Goal: Task Accomplishment & Management: Manage account settings

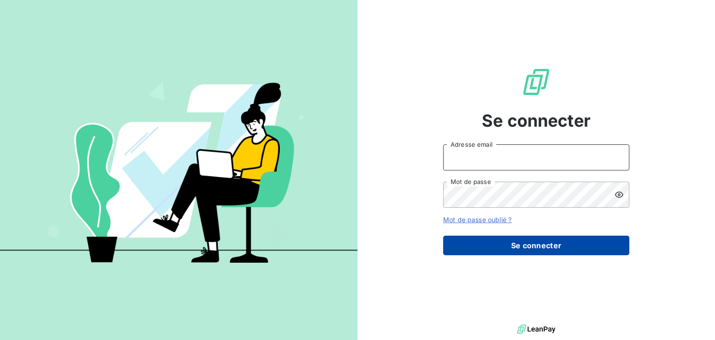
type input "anett.nordpicardie.ap@anett.fr"
click at [550, 244] on button "Se connecter" at bounding box center [536, 246] width 186 height 20
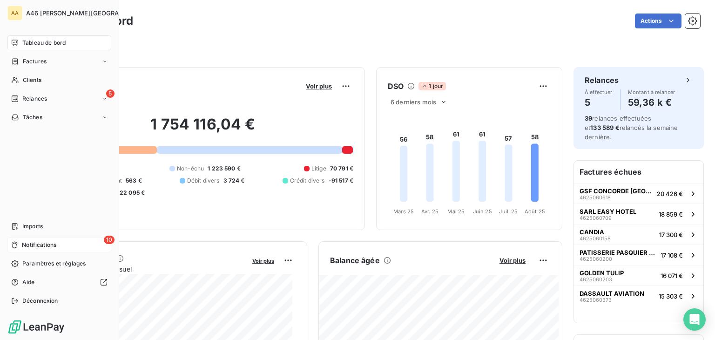
click at [42, 241] on span "Notifications" at bounding box center [39, 245] width 34 height 8
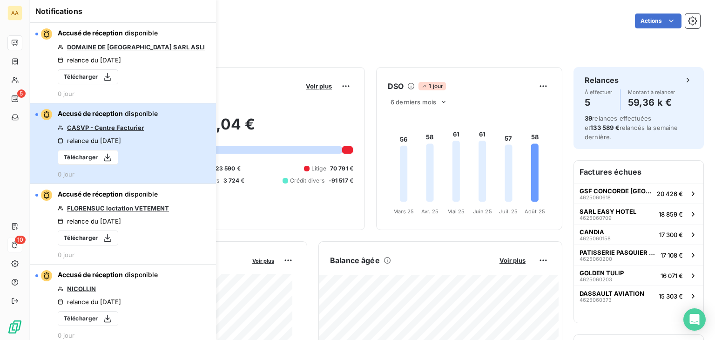
click at [171, 145] on button "Accusé de réception disponible CASVP - Centre Facturier relance du 14 août 2025…" at bounding box center [123, 143] width 186 height 81
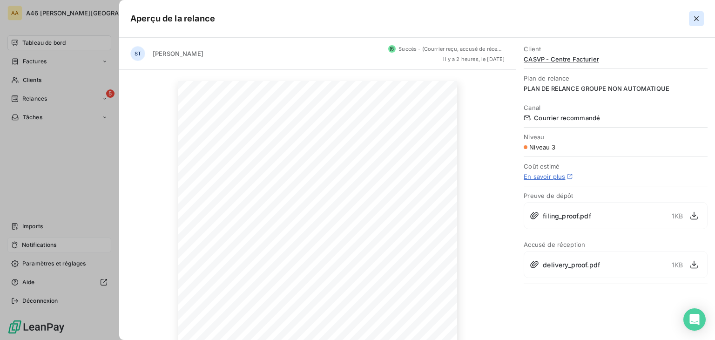
click at [697, 15] on icon "button" at bounding box center [696, 18] width 9 height 9
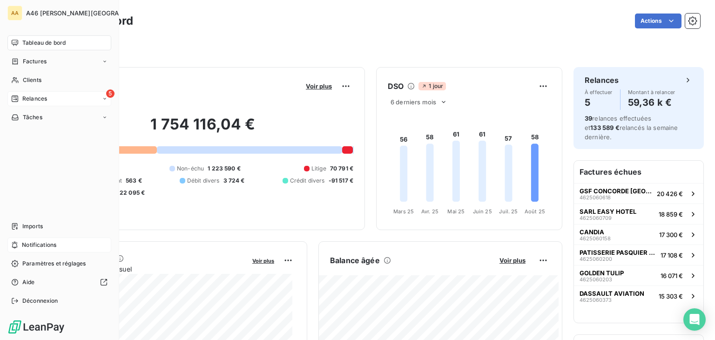
click at [46, 97] on span "Relances" at bounding box center [34, 99] width 25 height 8
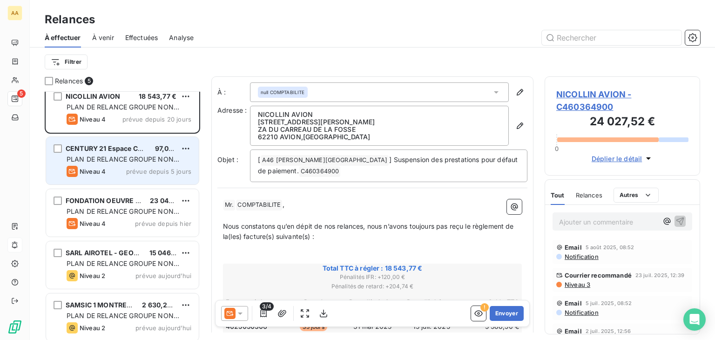
scroll to position [12, 0]
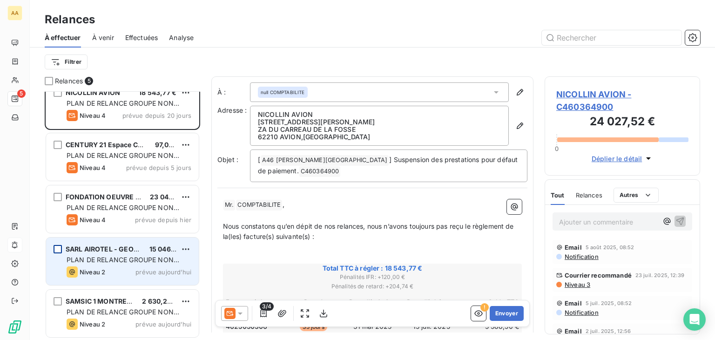
click at [57, 248] on div "grid" at bounding box center [58, 249] width 8 height 8
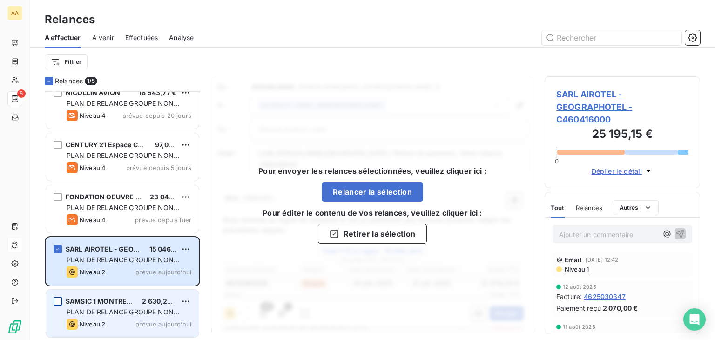
click at [60, 303] on div "grid" at bounding box center [58, 301] width 8 height 8
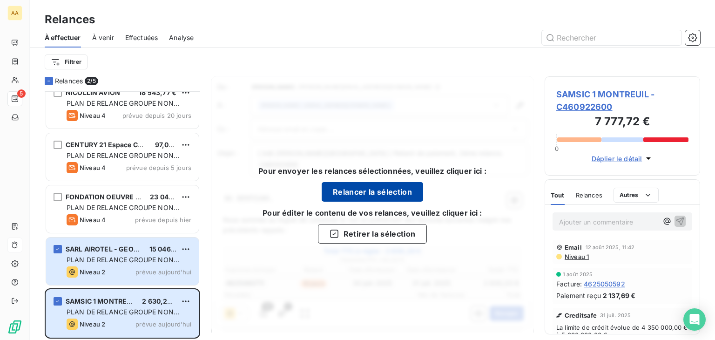
click at [395, 189] on button "Relancer la sélection" at bounding box center [373, 192] width 102 height 20
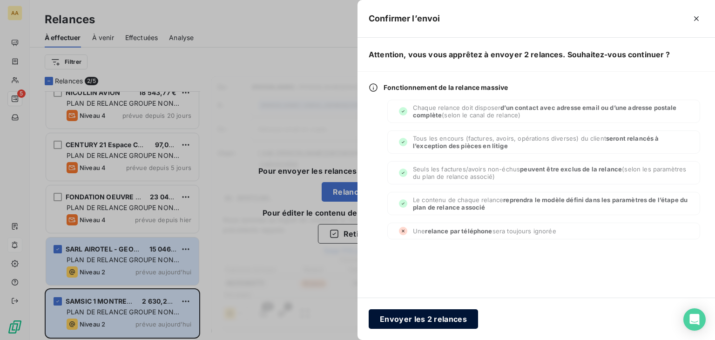
click at [401, 319] on button "Envoyer les 2 relances" at bounding box center [423, 319] width 109 height 20
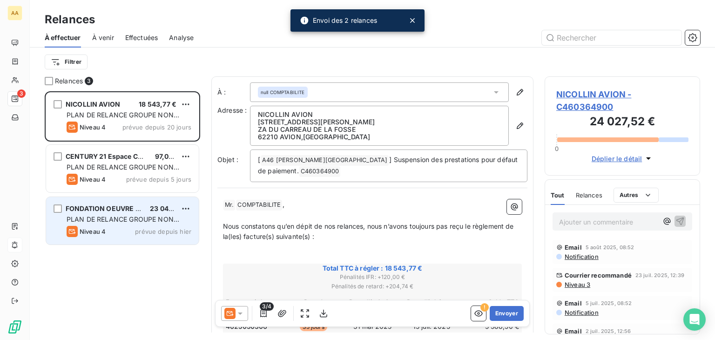
click at [98, 216] on span "PLAN DE RELANCE GROUPE NON AUTOMATIQUE" at bounding box center [123, 223] width 113 height 17
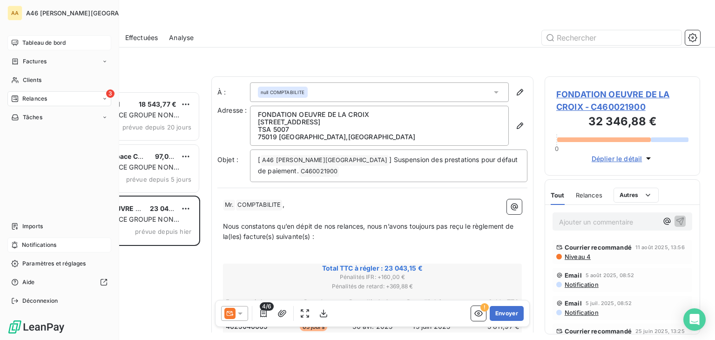
click at [30, 42] on span "Tableau de bord" at bounding box center [43, 43] width 43 height 8
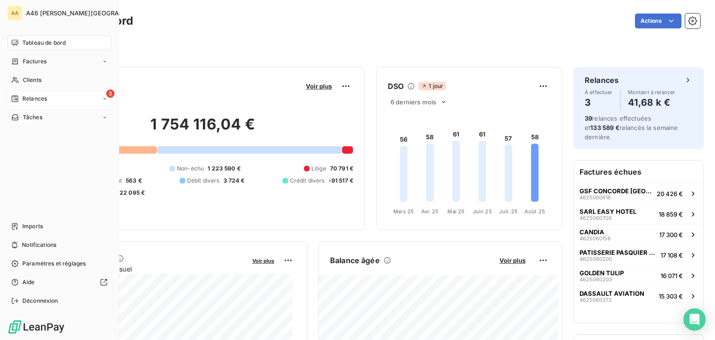
click at [34, 98] on span "Relances" at bounding box center [34, 99] width 25 height 8
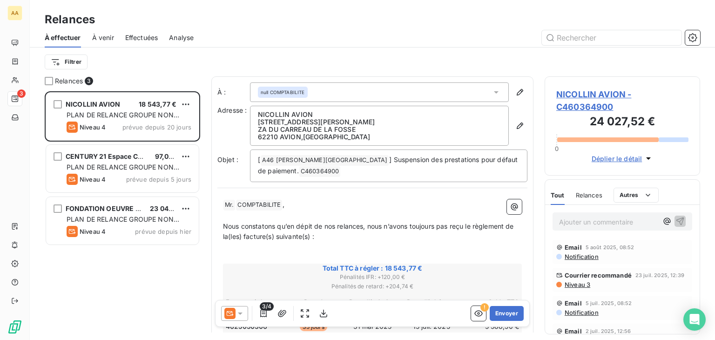
scroll to position [186, 0]
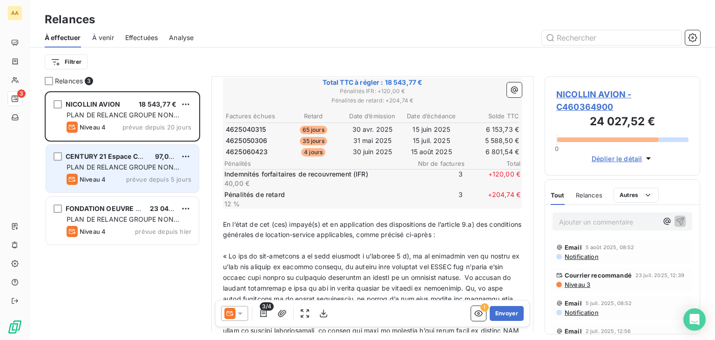
click at [139, 175] on div "Niveau 4 prévue depuis 5 jours" at bounding box center [129, 179] width 125 height 11
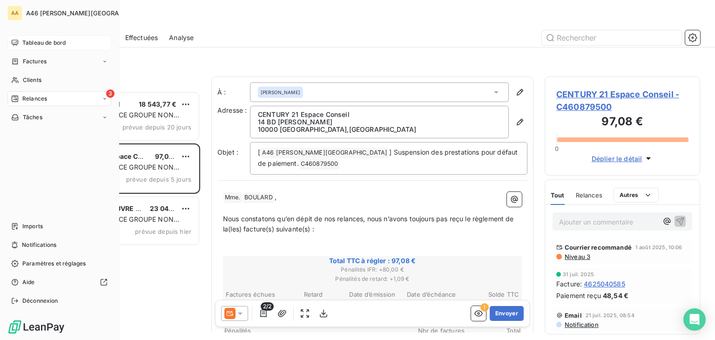
click at [26, 42] on span "Tableau de bord" at bounding box center [43, 43] width 43 height 8
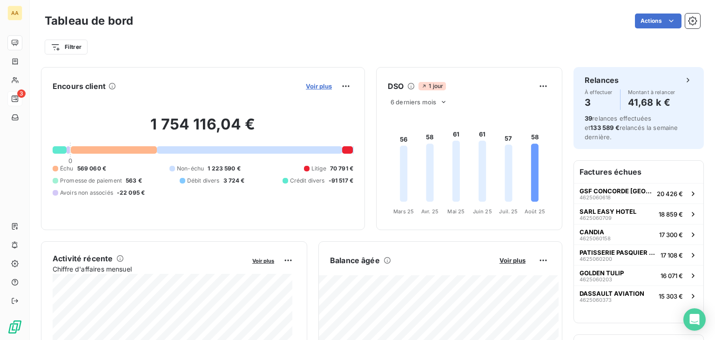
click at [316, 84] on span "Voir plus" at bounding box center [319, 85] width 26 height 7
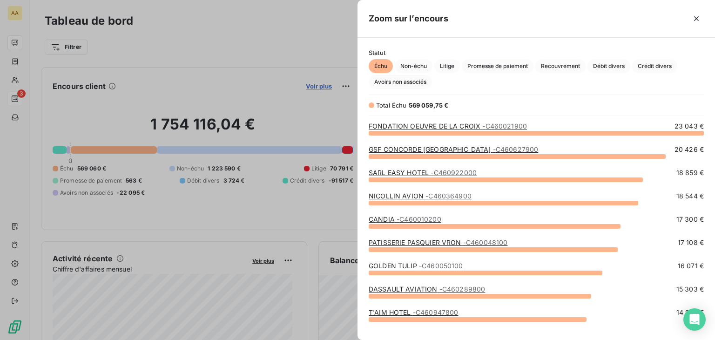
scroll to position [200, 350]
click at [444, 62] on span "Litige" at bounding box center [448, 66] width 26 height 14
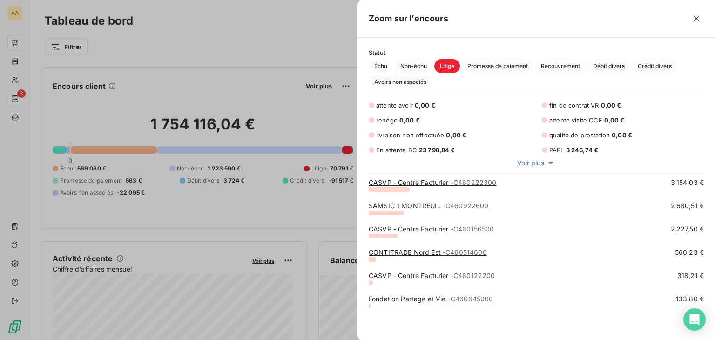
scroll to position [0, 0]
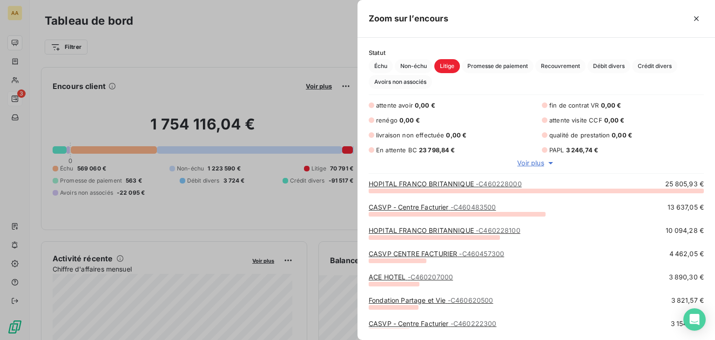
click at [238, 39] on div at bounding box center [357, 170] width 715 height 340
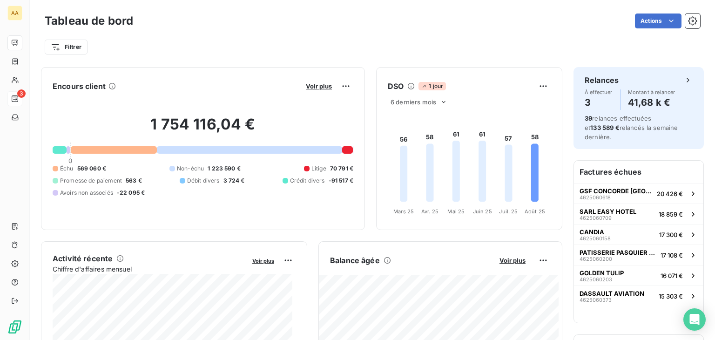
click at [498, 41] on div "Filtrer" at bounding box center [373, 47] width 656 height 18
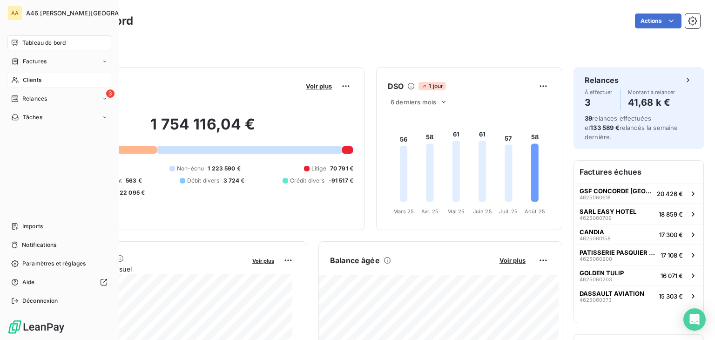
click at [31, 79] on span "Clients" at bounding box center [32, 80] width 19 height 8
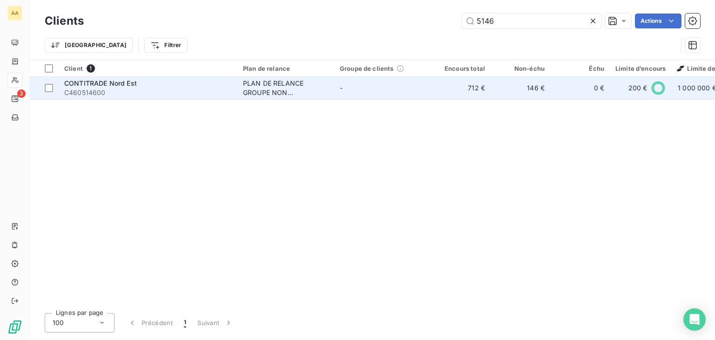
type input "5146"
click at [124, 83] on span "CONTITRADE Nord Est" at bounding box center [100, 83] width 73 height 8
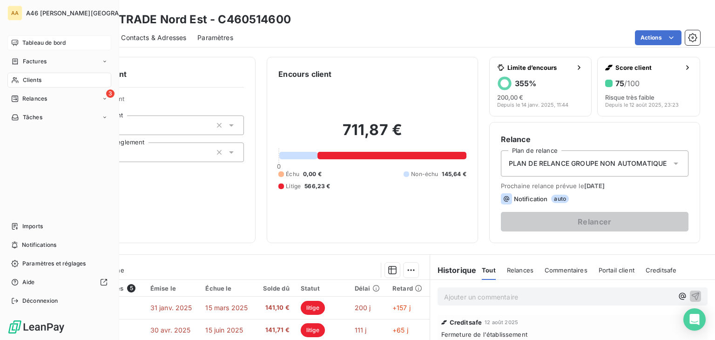
click at [57, 37] on div "Tableau de bord" at bounding box center [59, 42] width 104 height 15
